Goal: Task Accomplishment & Management: Use online tool/utility

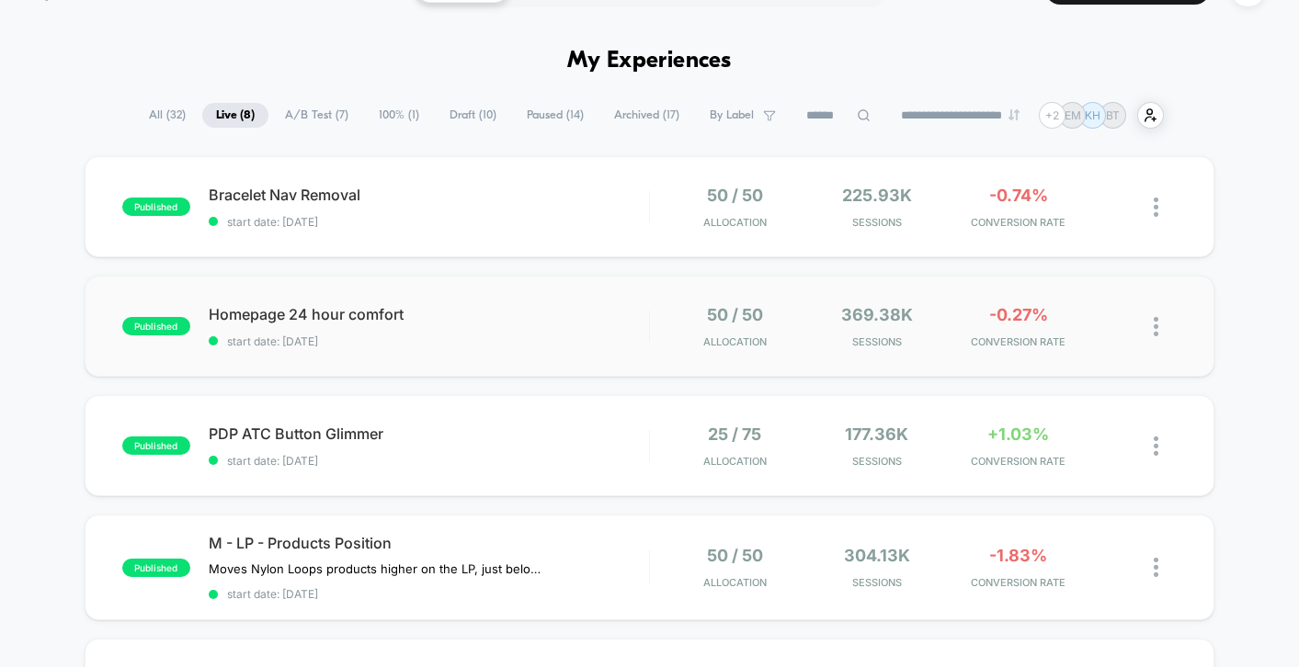
scroll to position [90, 0]
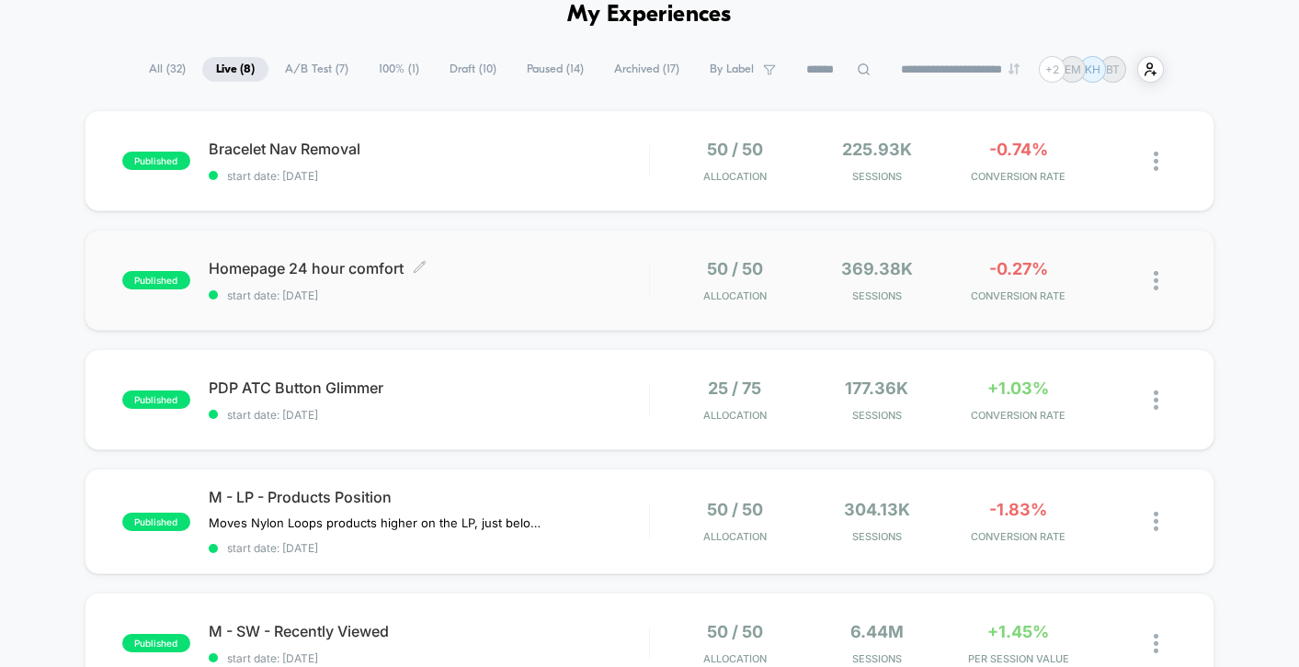
click at [586, 278] on div "Homepage 24 hour comfort Click to edit experience details Click to edit experie…" at bounding box center [429, 280] width 440 height 43
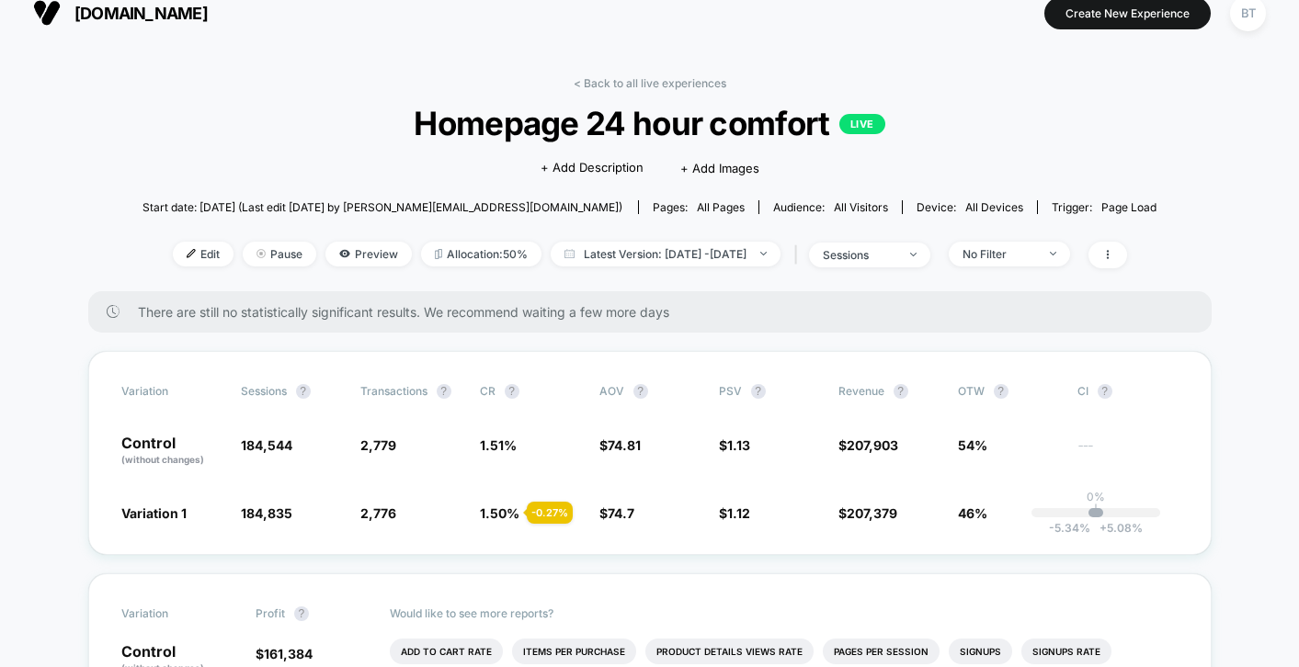
scroll to position [30, 0]
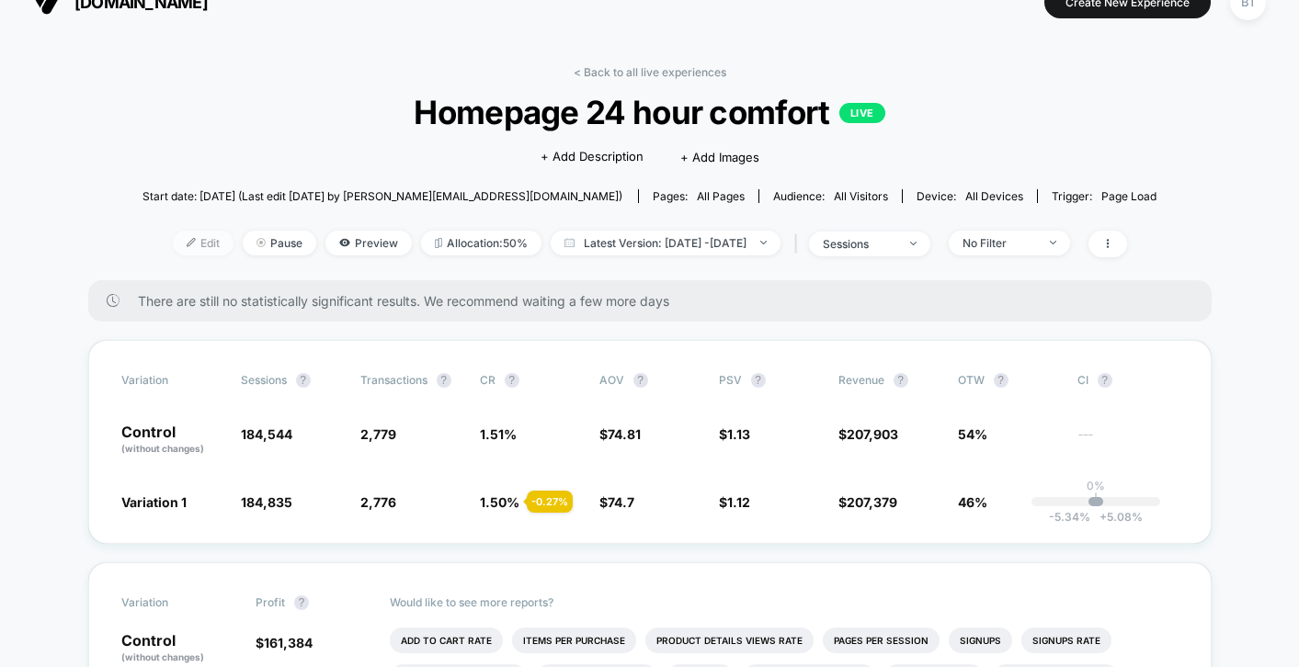
click at [191, 240] on span "Edit" at bounding box center [203, 243] width 61 height 25
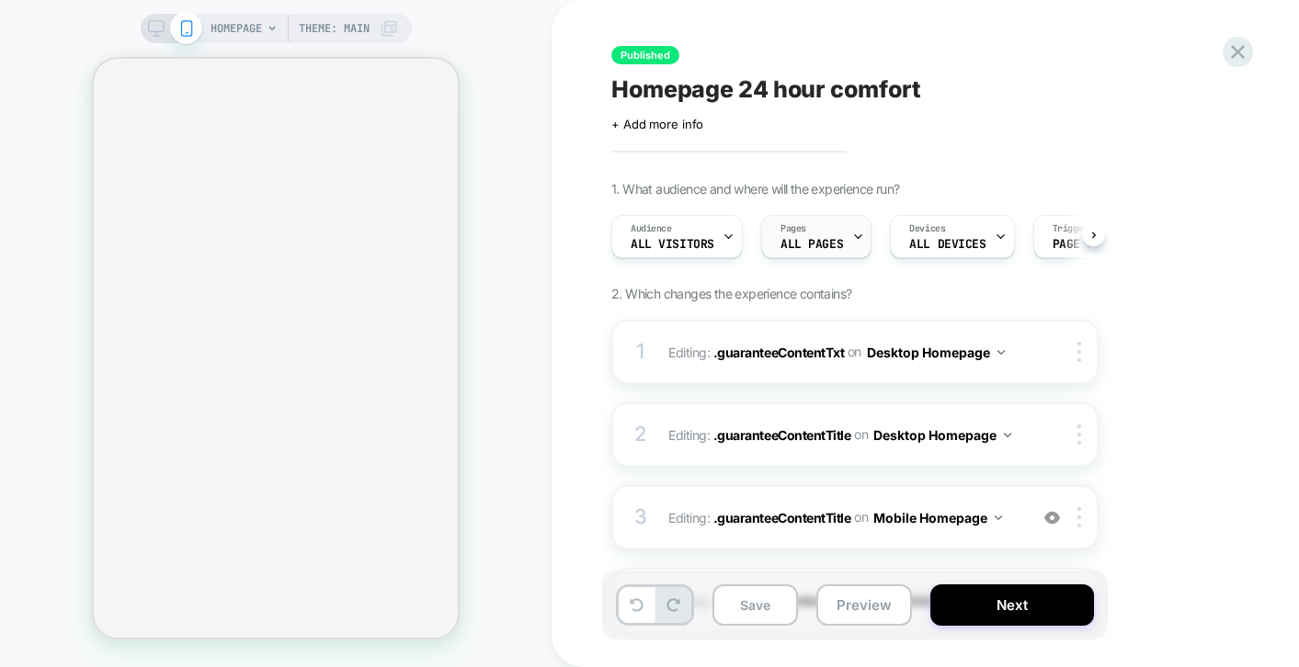
click at [845, 241] on div "Pages ALL PAGES" at bounding box center [811, 236] width 99 height 41
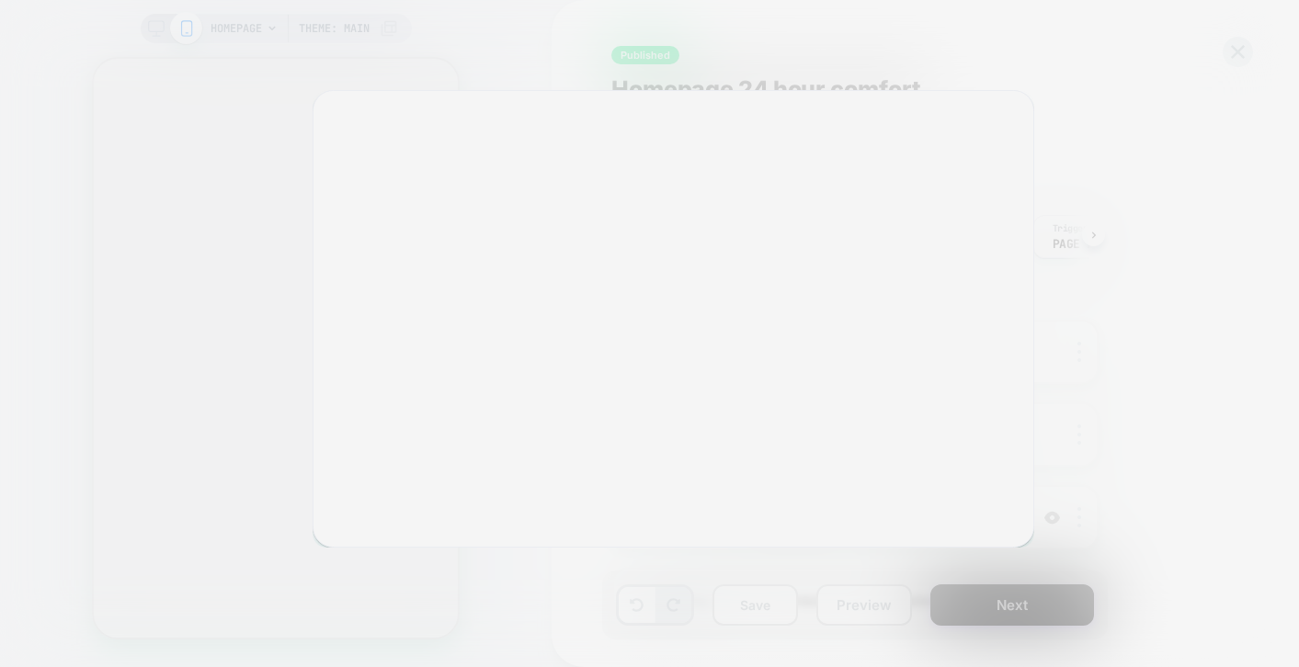
scroll to position [0, 1]
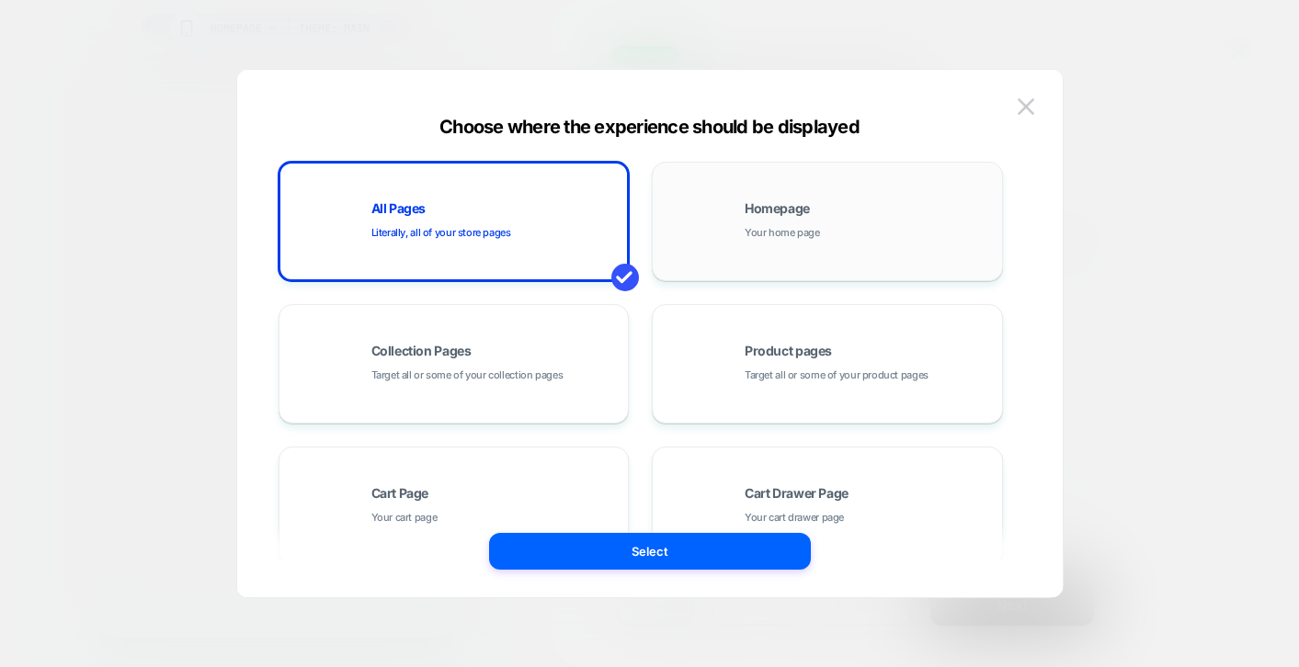
click at [851, 221] on div "Homepage Your home page" at bounding box center [869, 222] width 248 height 40
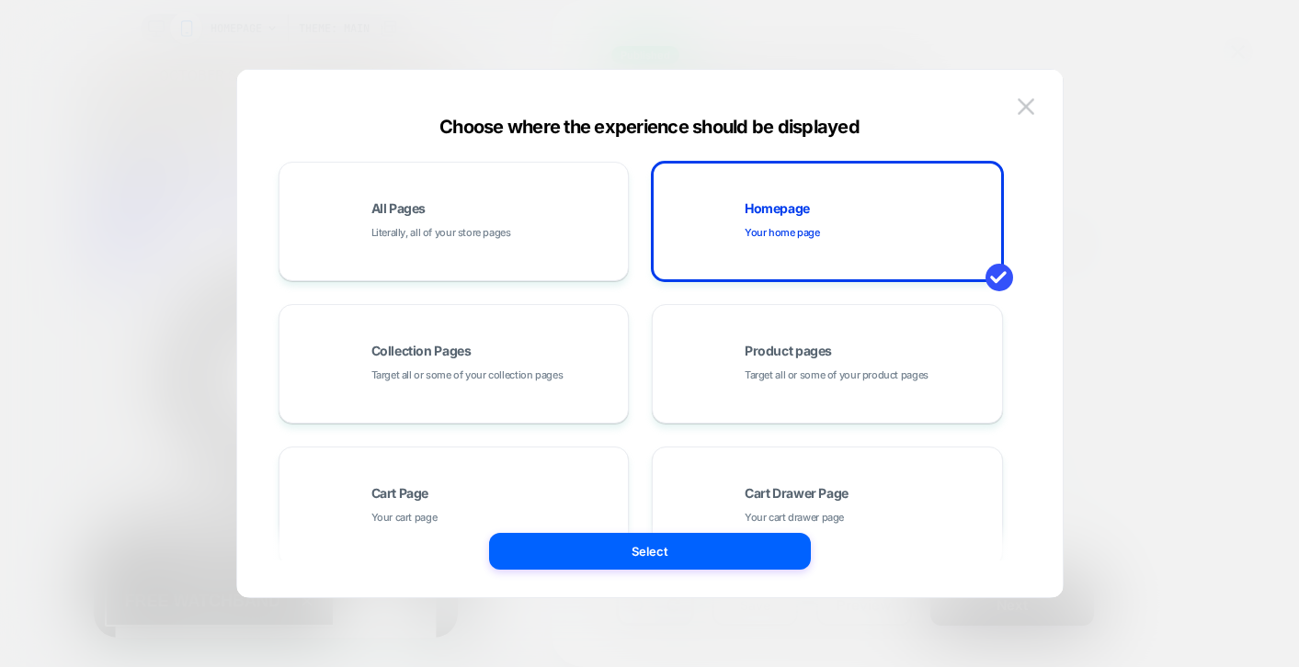
scroll to position [0, 0]
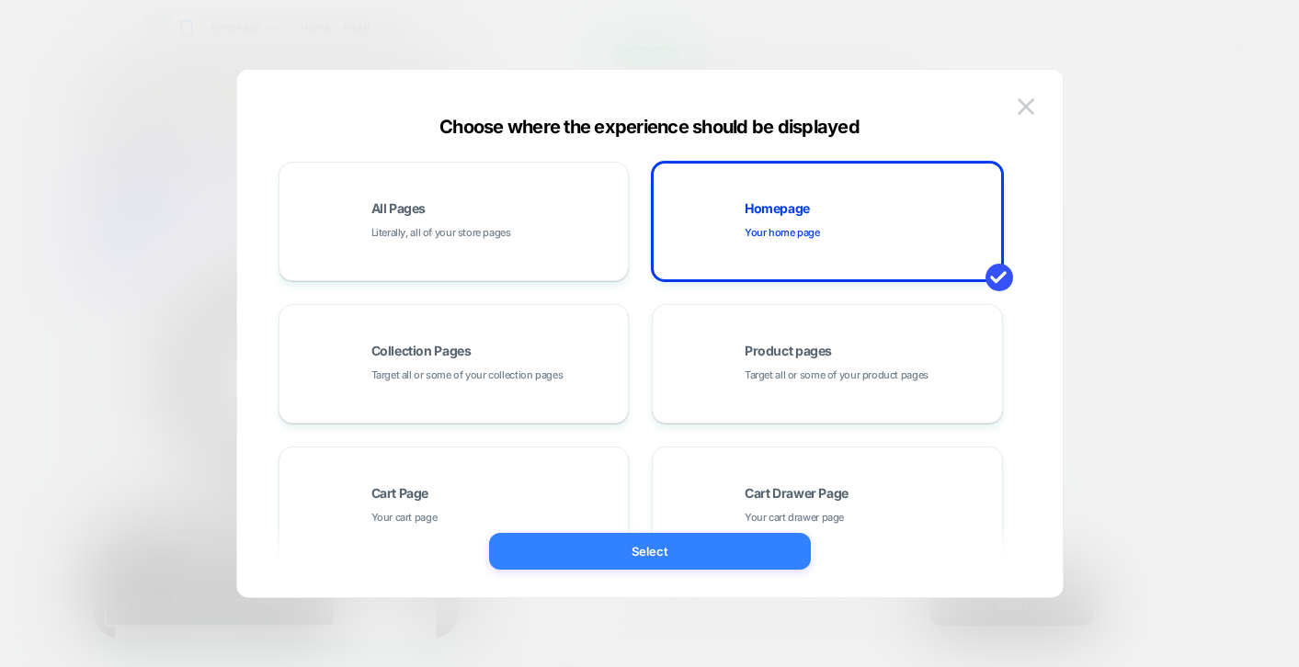
click at [619, 560] on button "Select" at bounding box center [650, 551] width 322 height 37
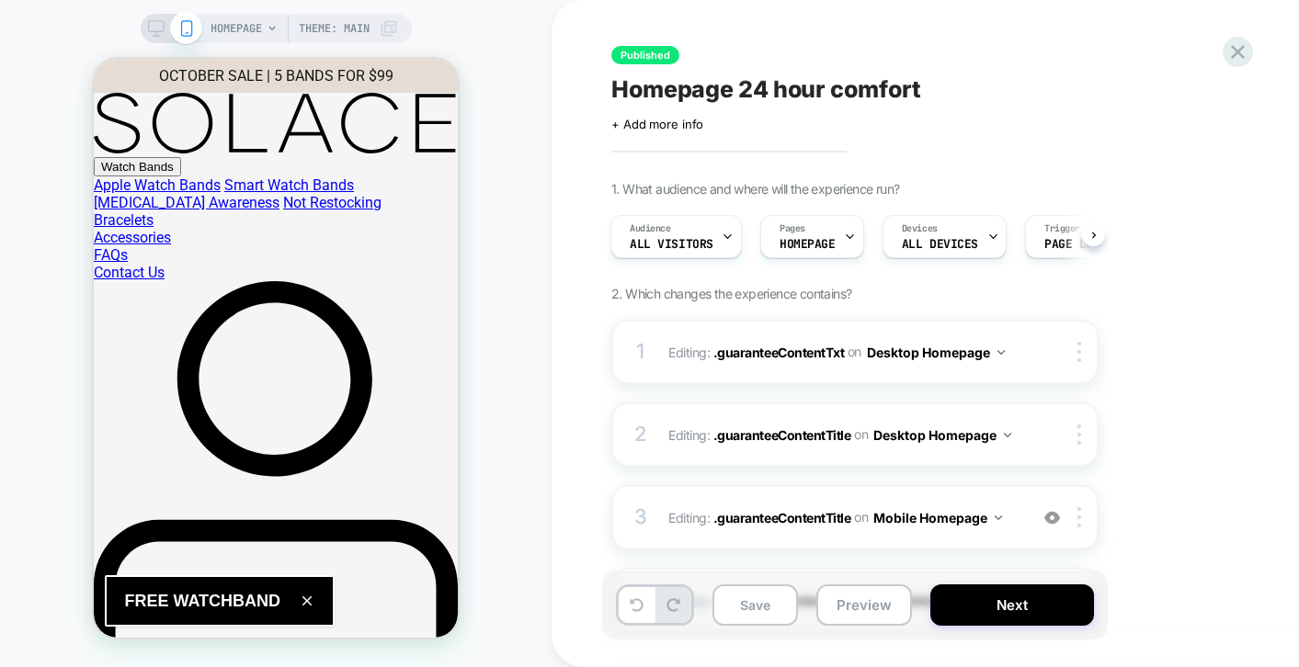
scroll to position [4, 0]
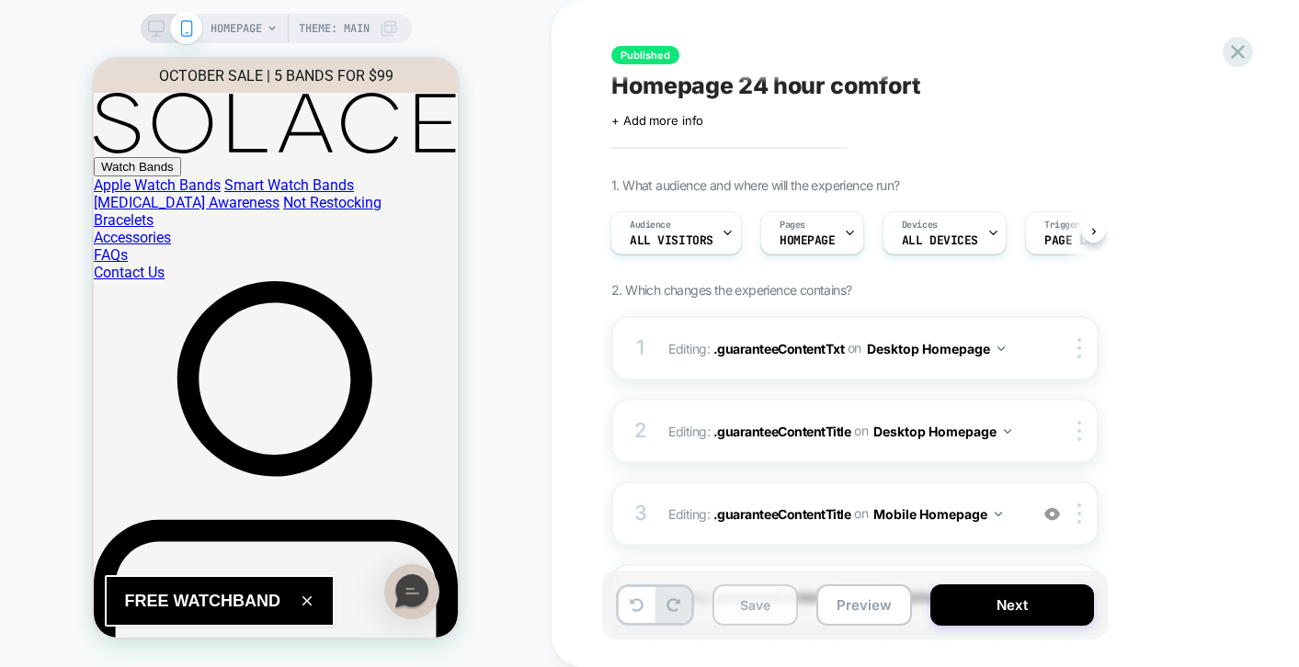
click at [764, 612] on button "Save" at bounding box center [754, 605] width 85 height 41
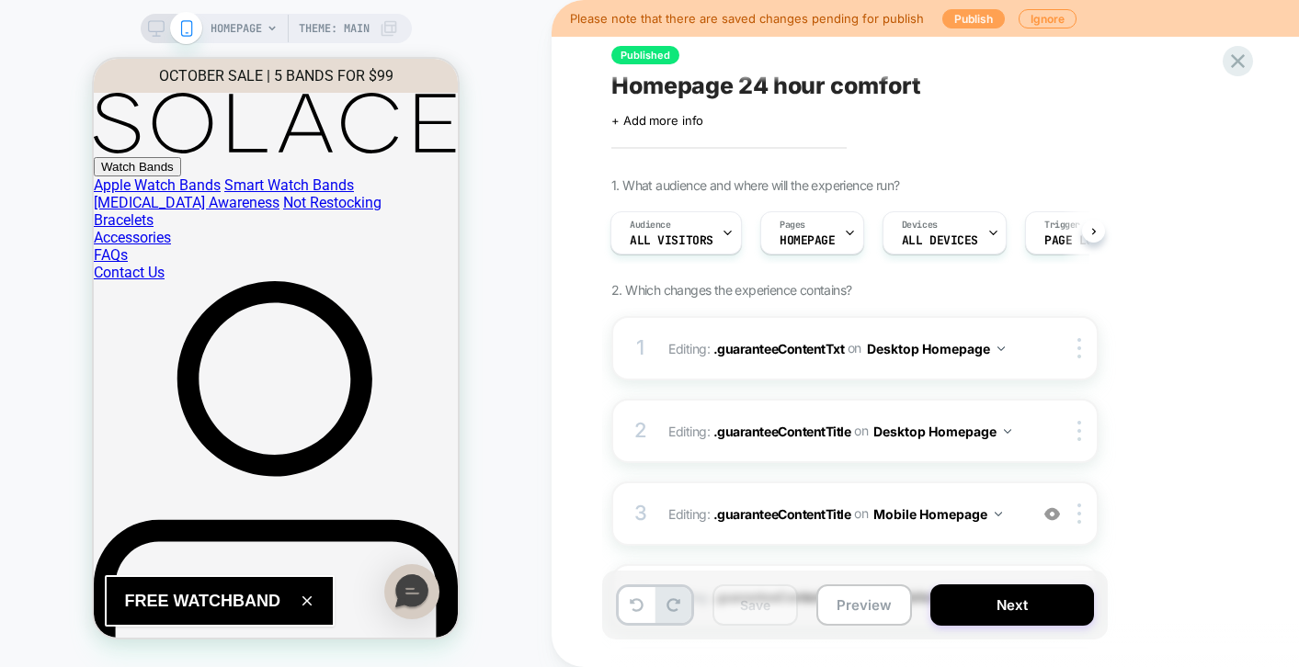
click at [952, 13] on button "Publish" at bounding box center [973, 18] width 63 height 19
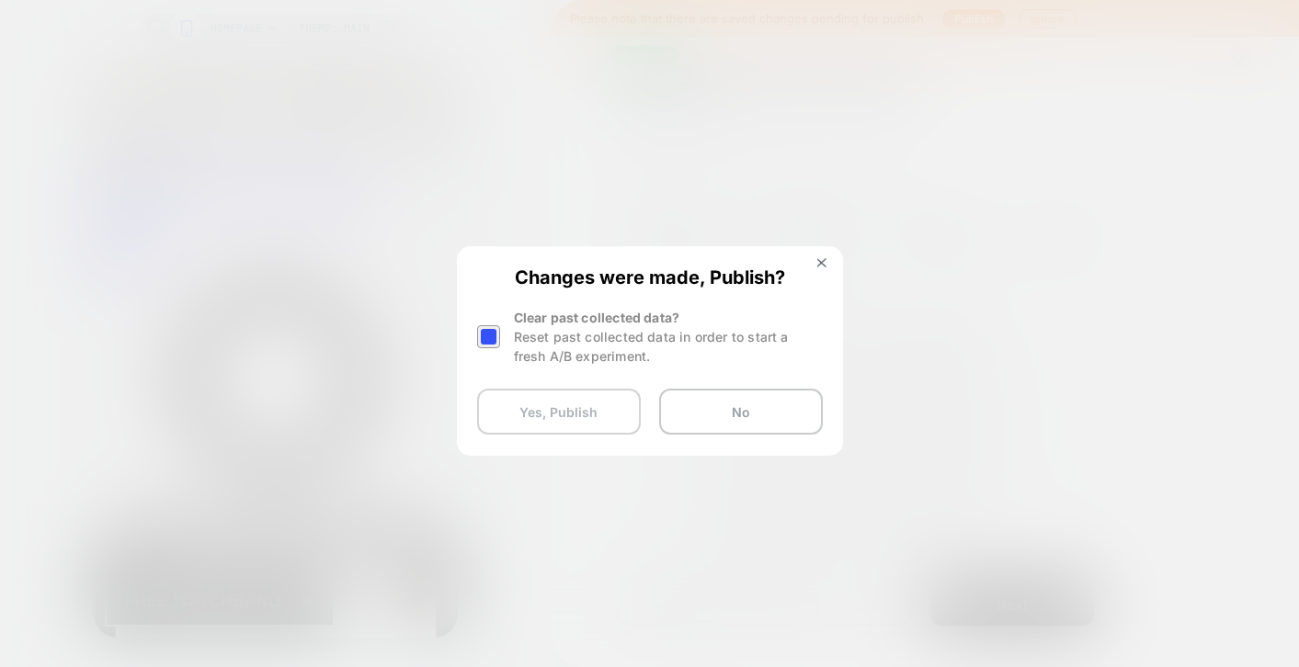
click at [594, 415] on button "Yes, Publish" at bounding box center [559, 412] width 164 height 46
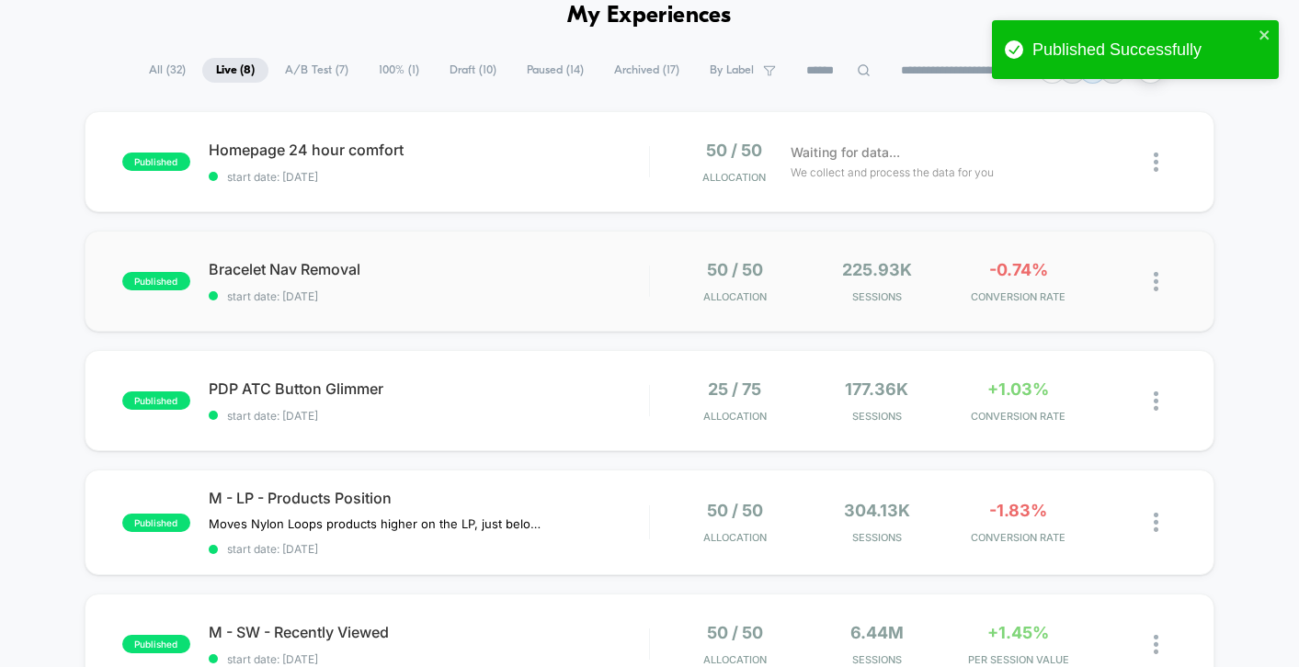
scroll to position [101, 0]
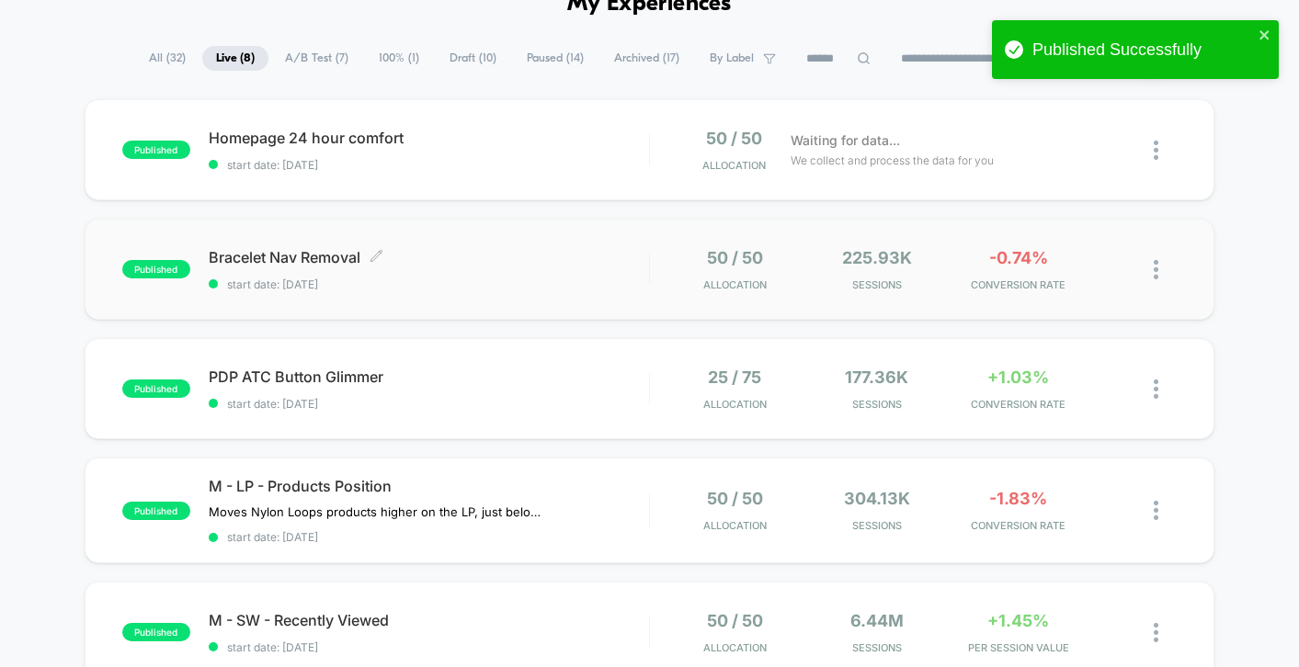
click at [599, 273] on div "Bracelet Nav Removal Click to edit experience details Click to edit experience …" at bounding box center [429, 269] width 440 height 43
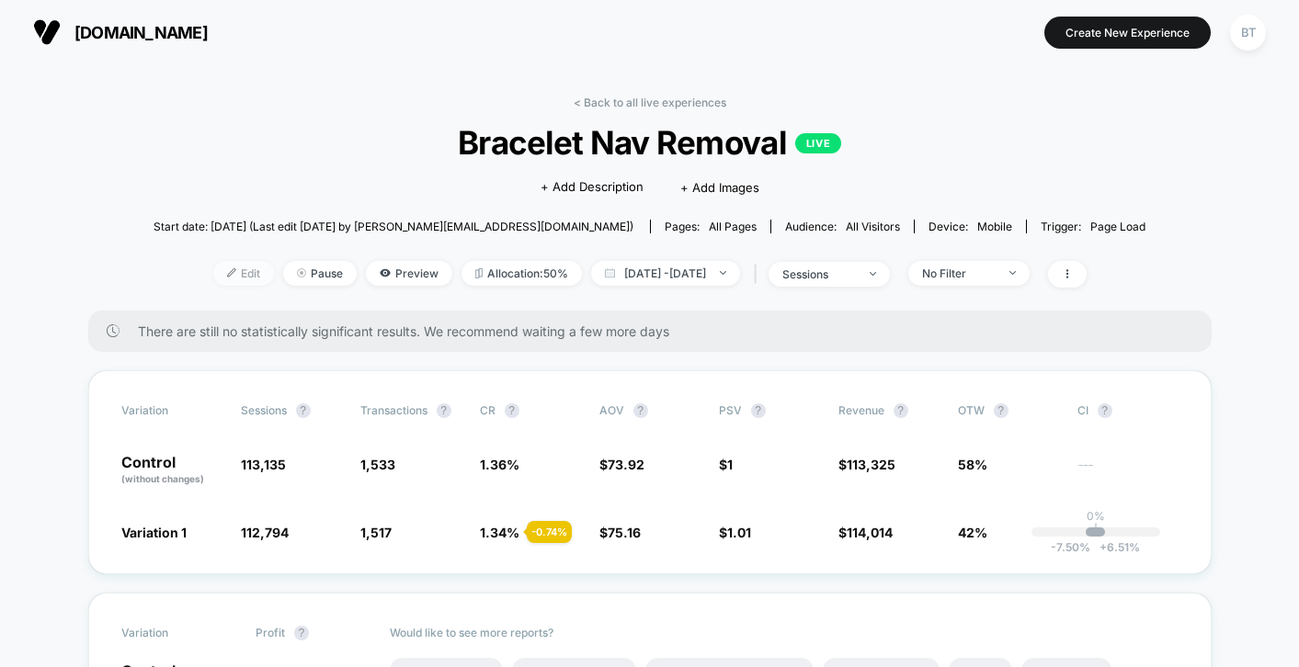
click at [220, 271] on span "Edit" at bounding box center [243, 273] width 61 height 25
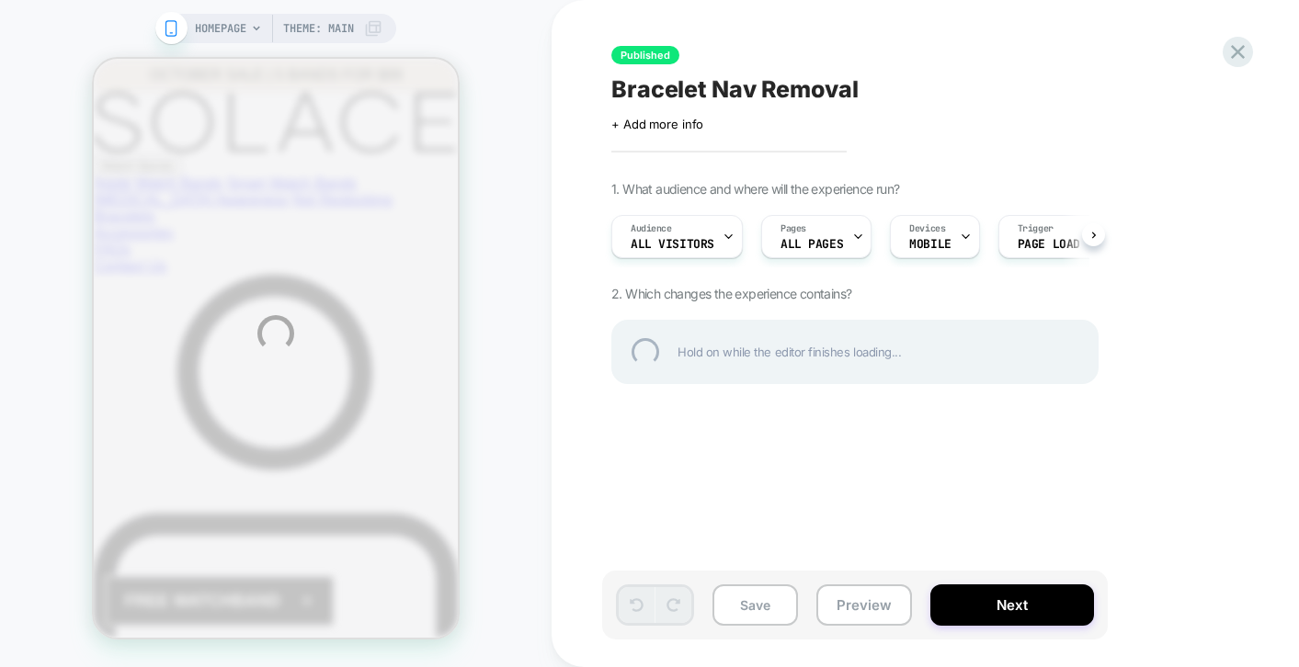
click at [837, 243] on div "HOMEPAGE Theme: MAIN Published Bracelet Nav Removal Click to edit experience de…" at bounding box center [649, 333] width 1299 height 667
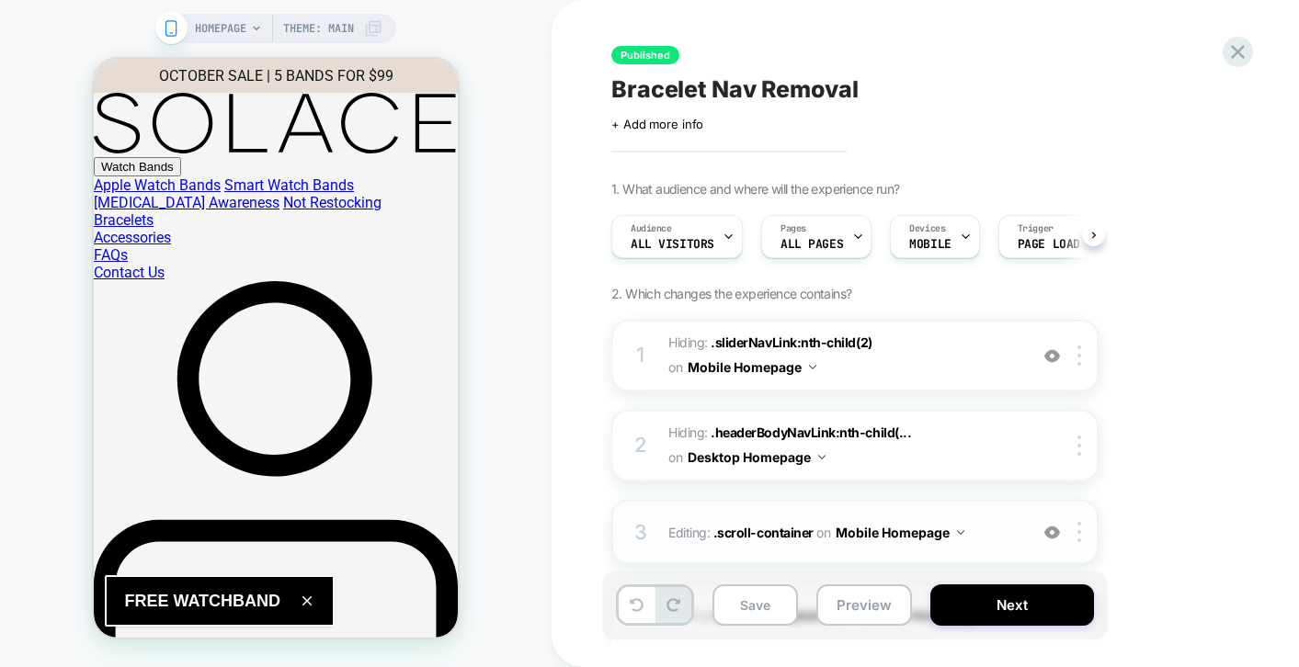
scroll to position [0, 1]
click at [1218, 65] on div "Published Bracelet Nav Removal Click to edit experience details + Add more info…" at bounding box center [946, 333] width 689 height 631
click at [1235, 53] on icon at bounding box center [1238, 52] width 14 height 14
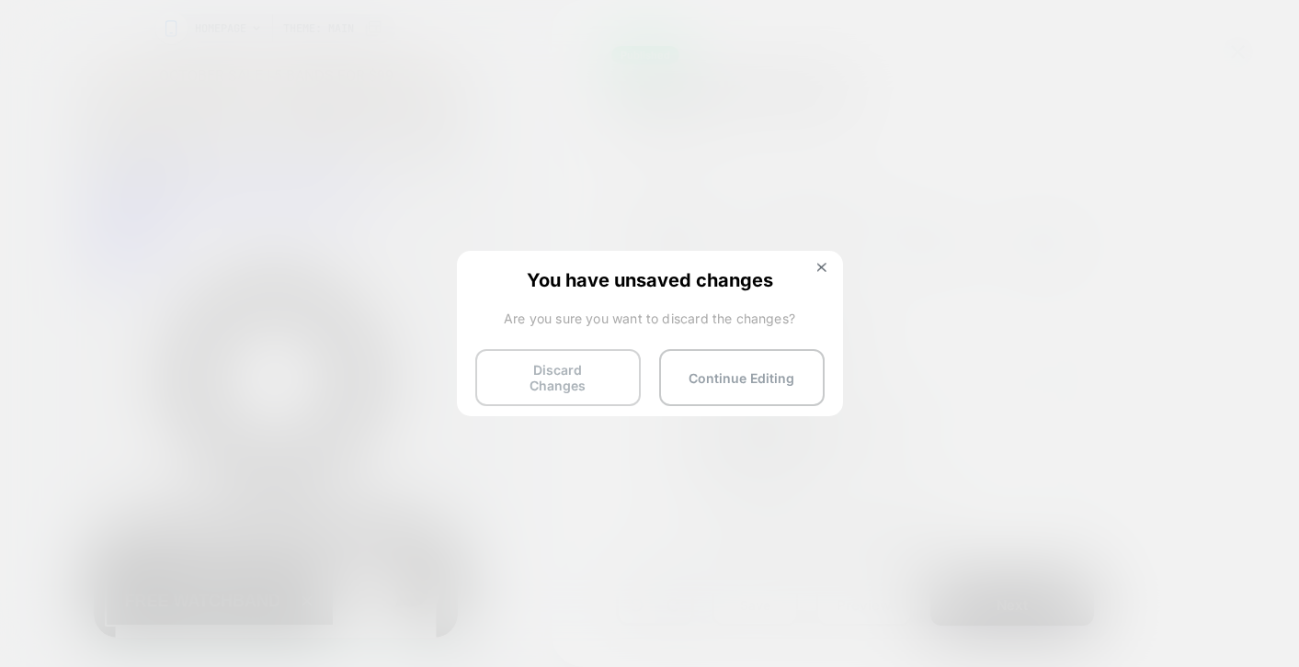
click at [596, 365] on button "Discard Changes" at bounding box center [557, 377] width 165 height 57
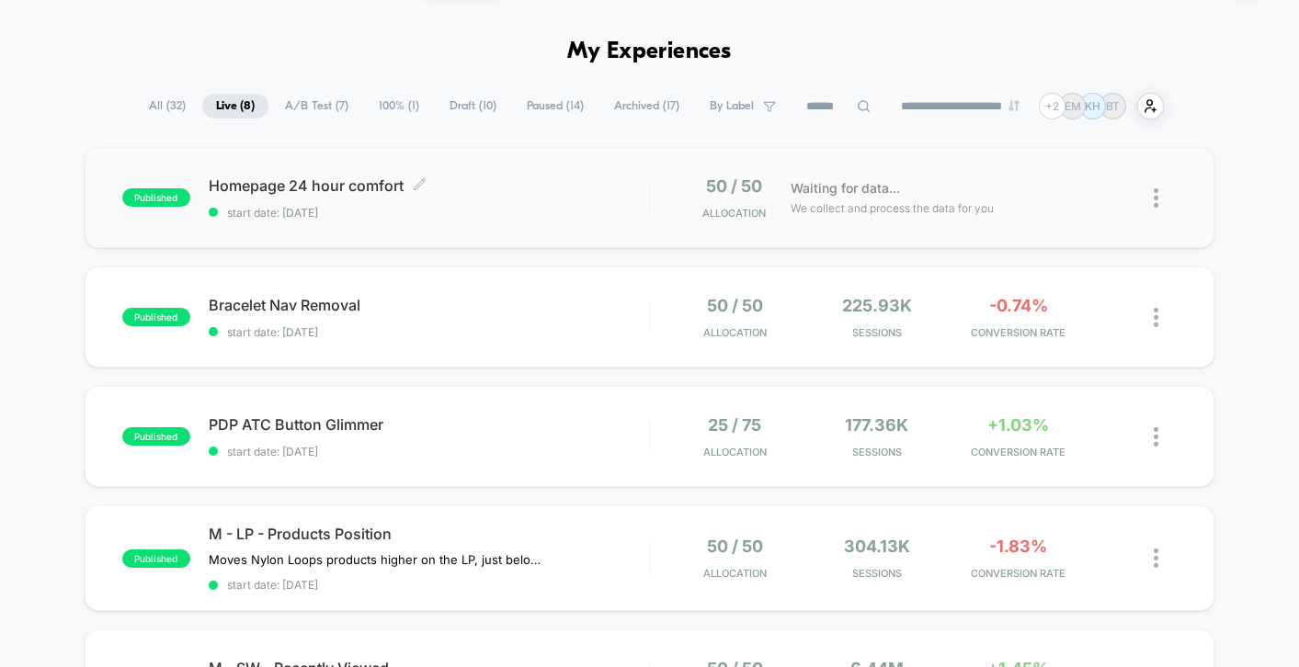
scroll to position [111, 0]
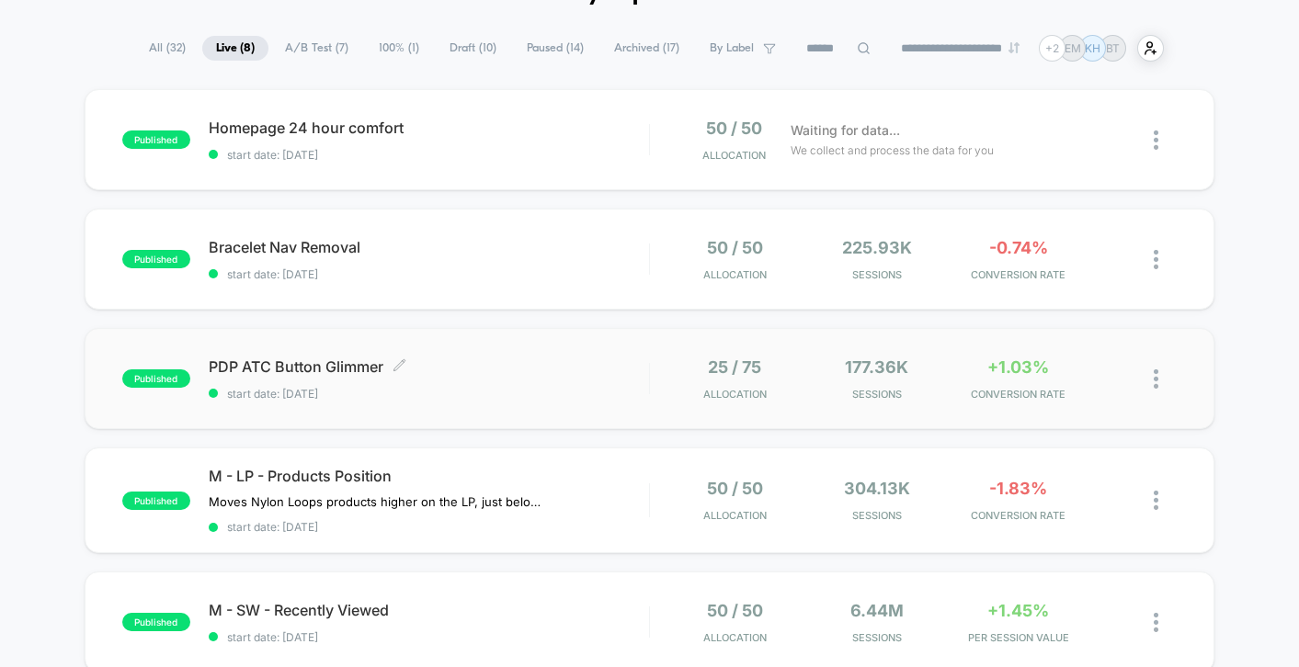
click at [580, 362] on span "PDP ATC Button Glimmer Click to edit experience details" at bounding box center [429, 367] width 440 height 18
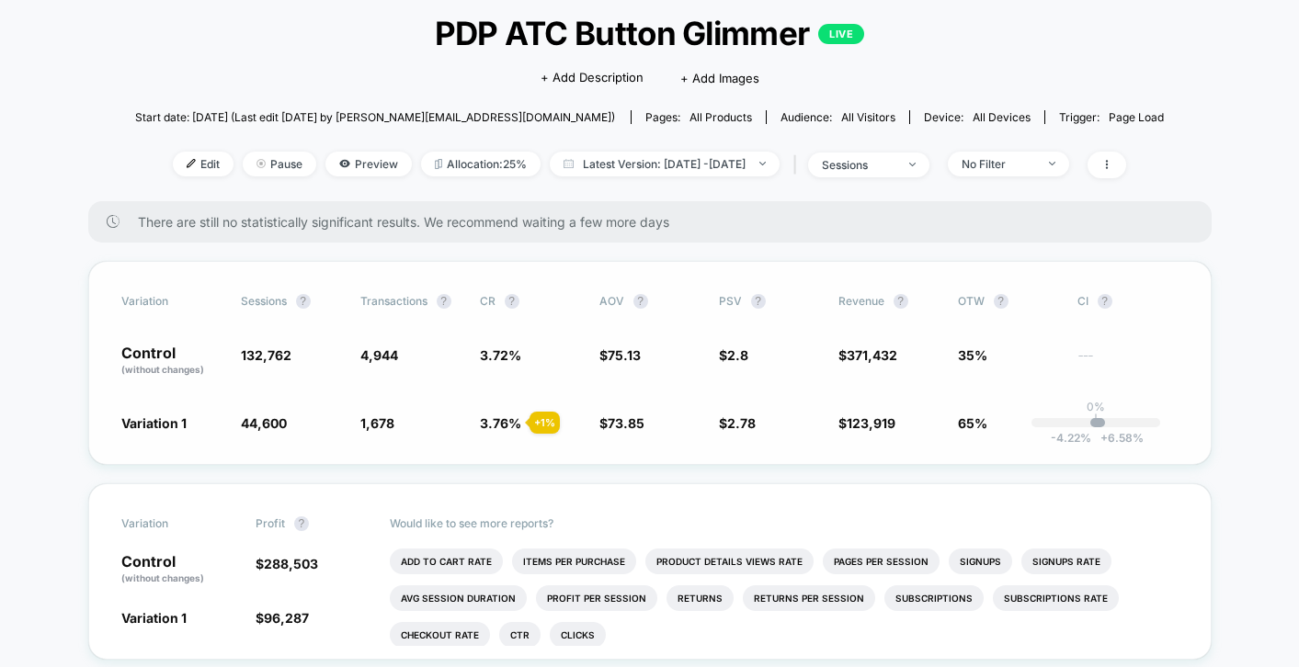
scroll to position [120, 0]
